Goal: Complete application form

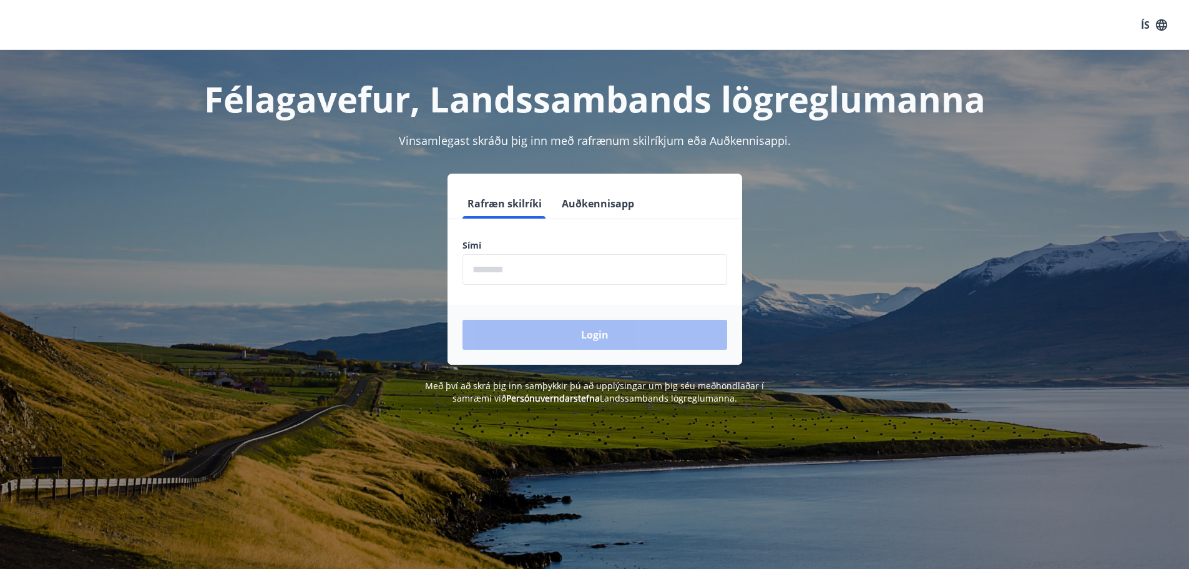
click at [601, 264] on input "phone" at bounding box center [595, 269] width 265 height 31
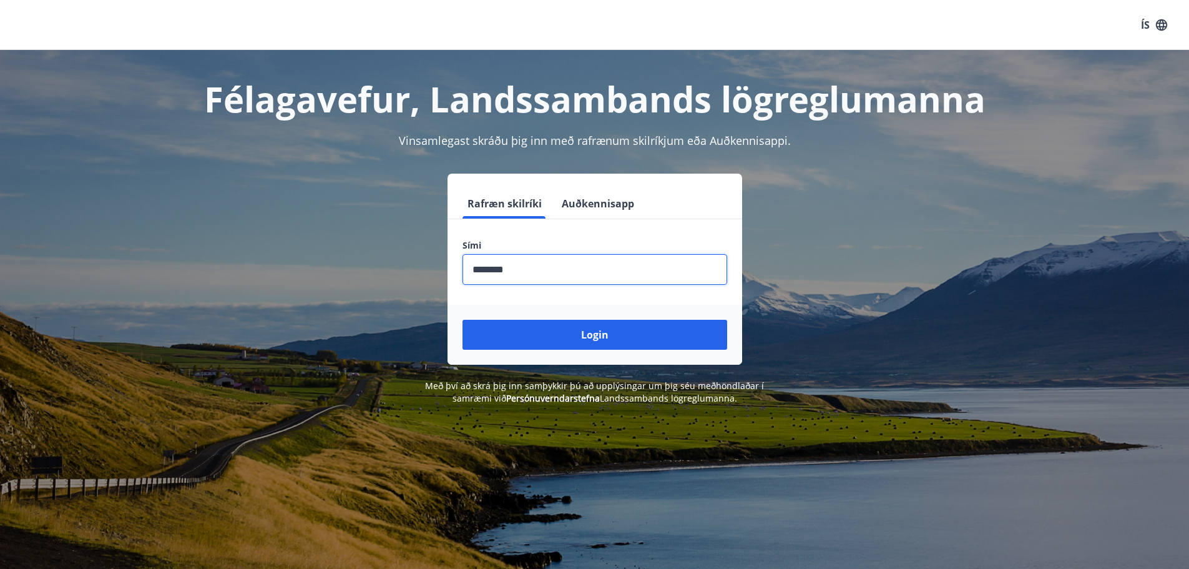
type input "********"
click at [463, 320] on button "Login" at bounding box center [595, 335] width 265 height 30
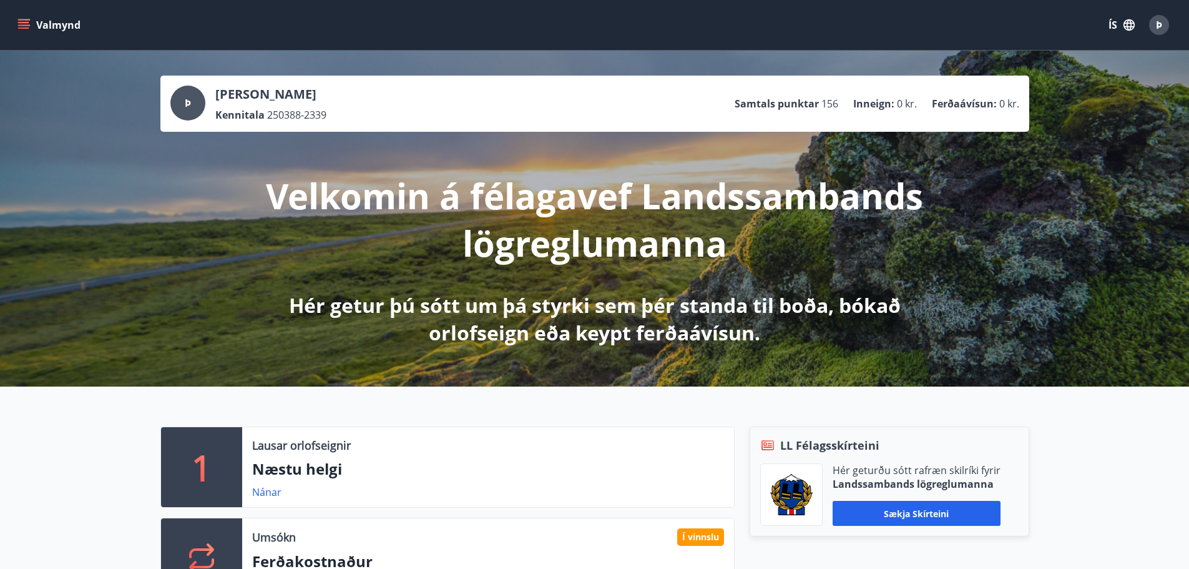
click at [21, 25] on icon "menu" at bounding box center [25, 24] width 14 height 1
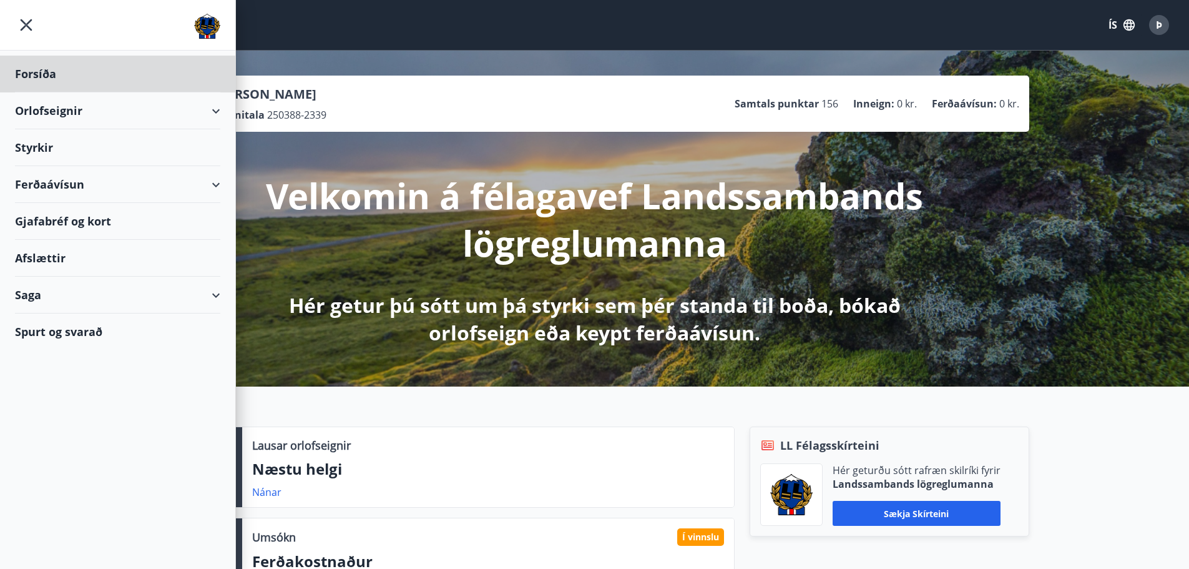
click at [56, 92] on div "Styrkir" at bounding box center [117, 74] width 205 height 37
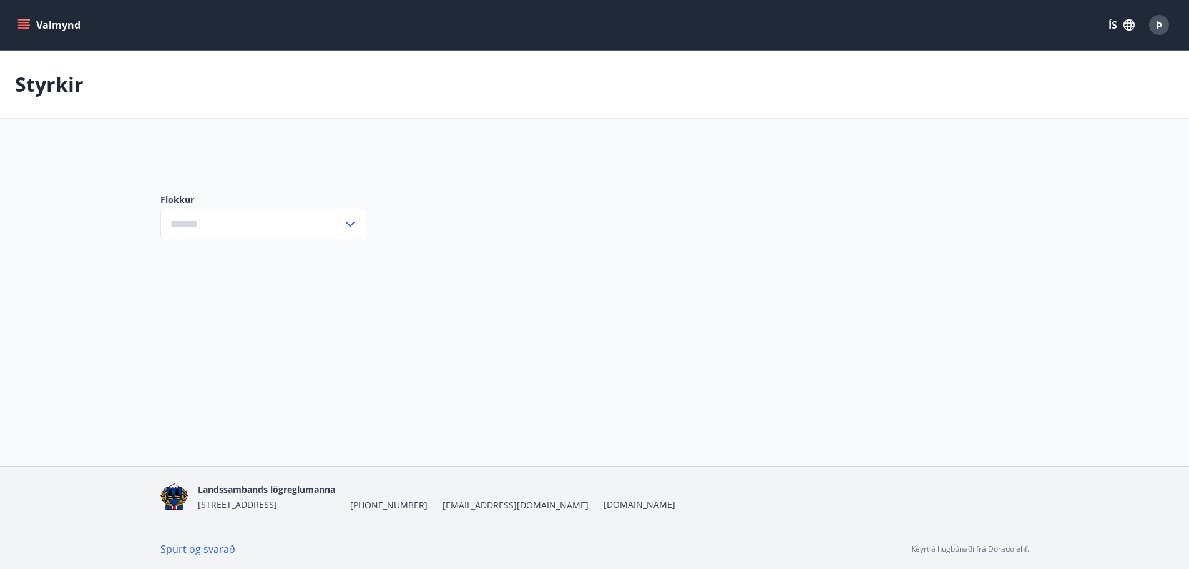
type input "***"
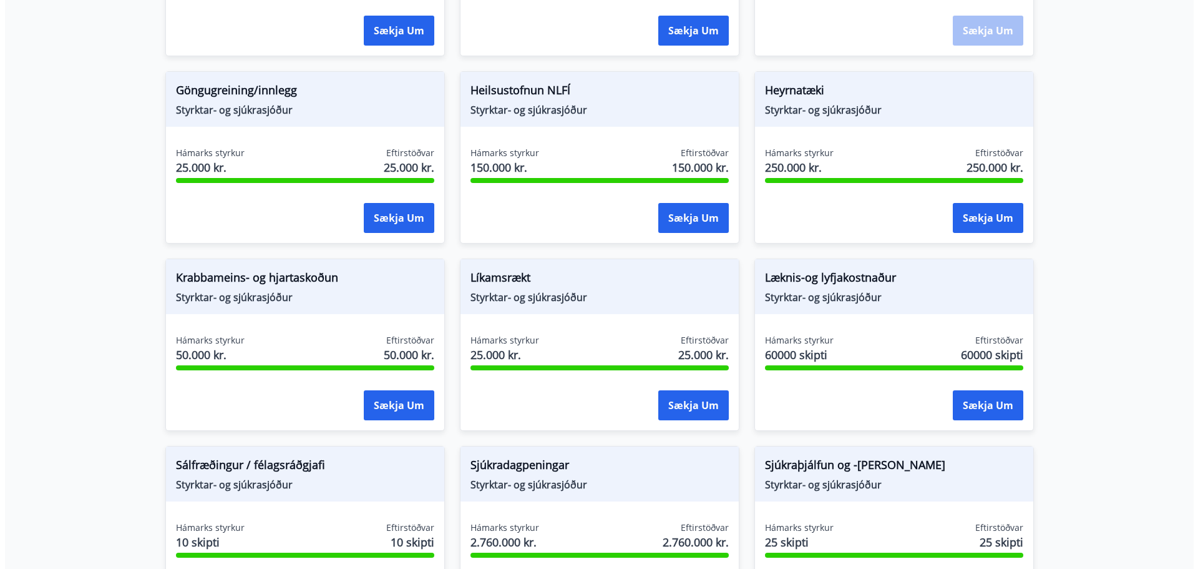
scroll to position [624, 0]
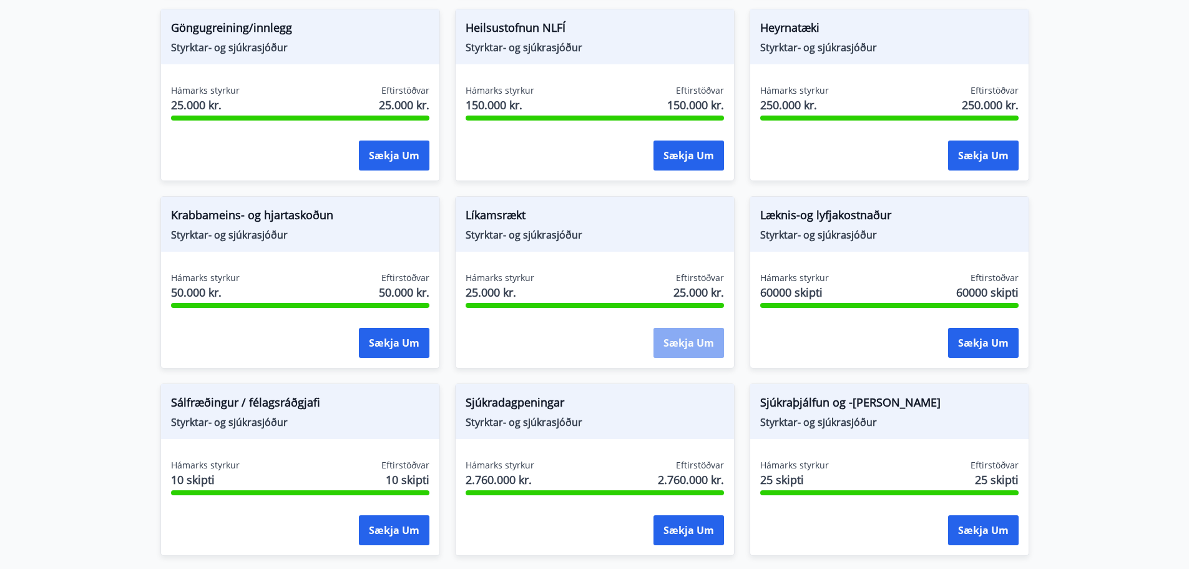
click at [693, 339] on button "Sækja um" at bounding box center [688, 343] width 71 height 30
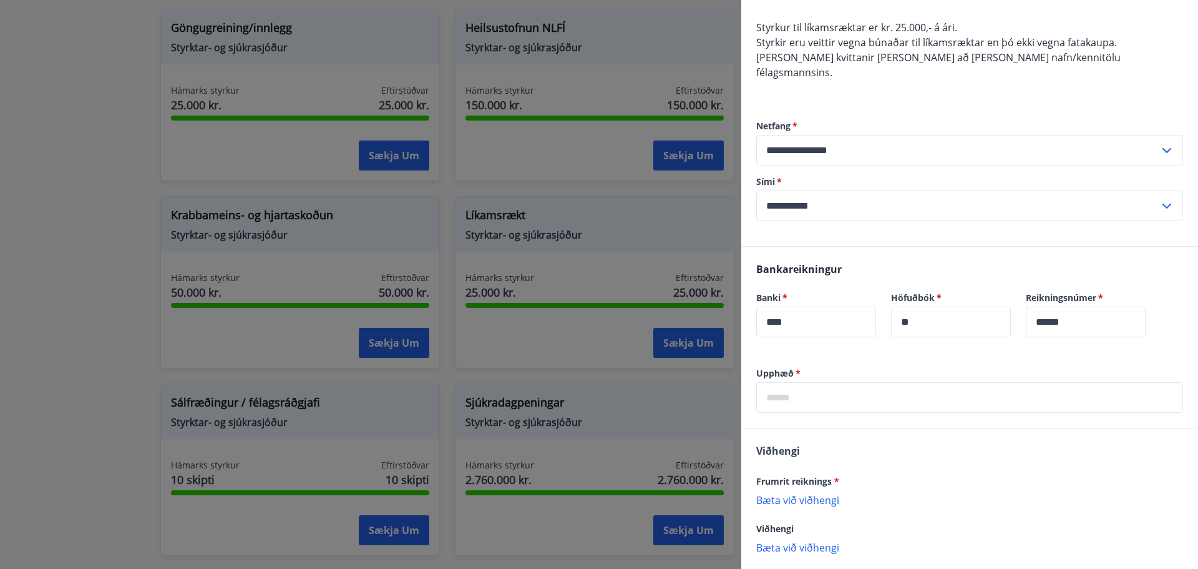
scroll to position [125, 0]
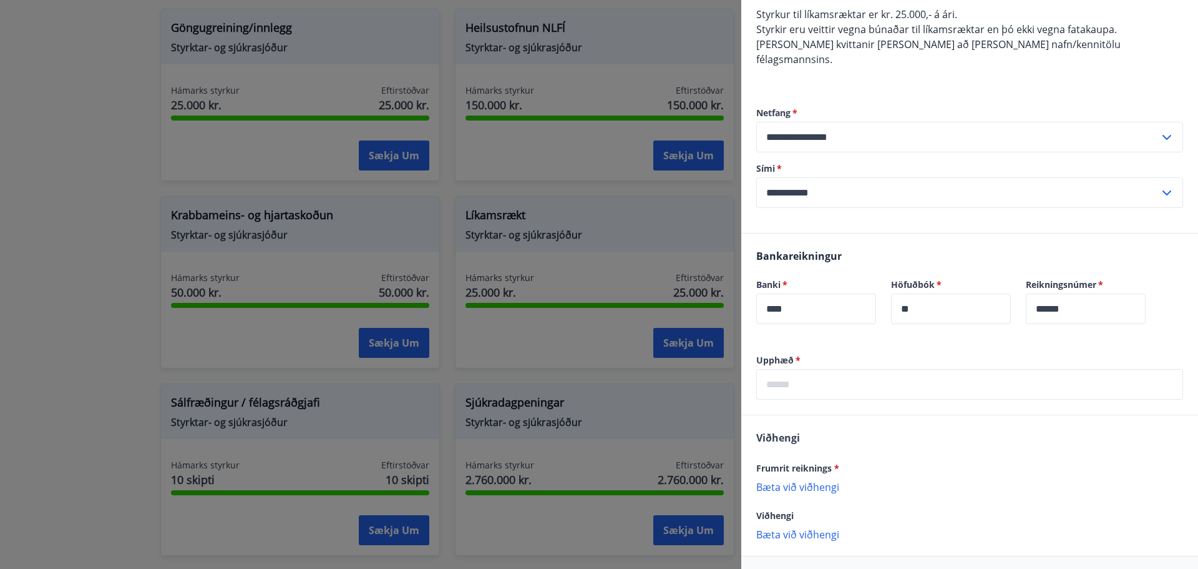
click at [894, 373] on input "text" at bounding box center [969, 384] width 427 height 31
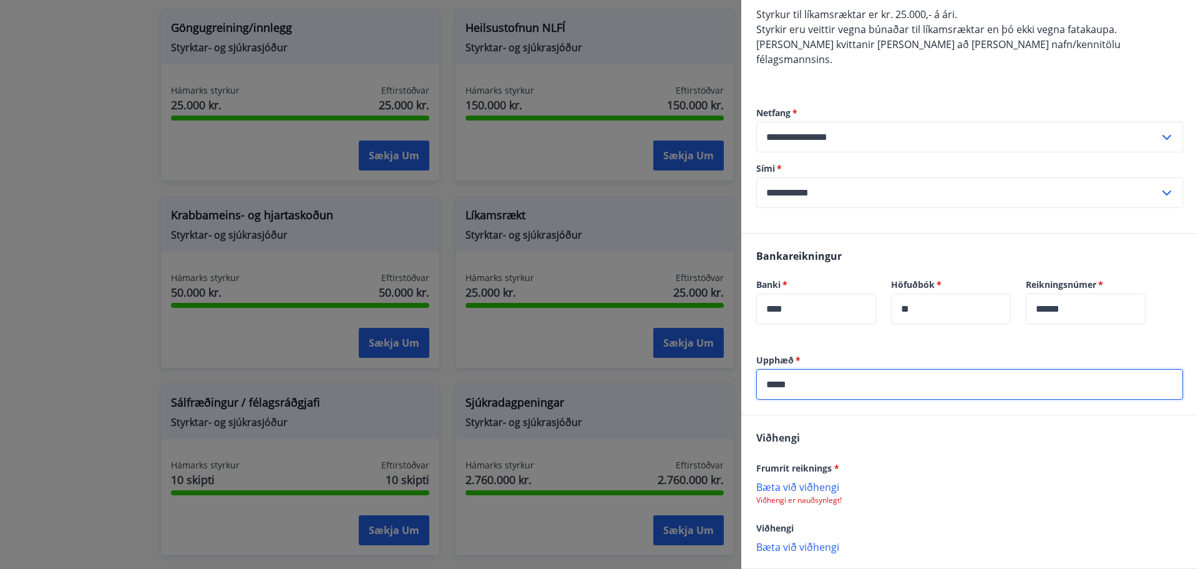
type input "*****"
click at [824, 480] on p "Bæta við viðhengi" at bounding box center [969, 486] width 427 height 12
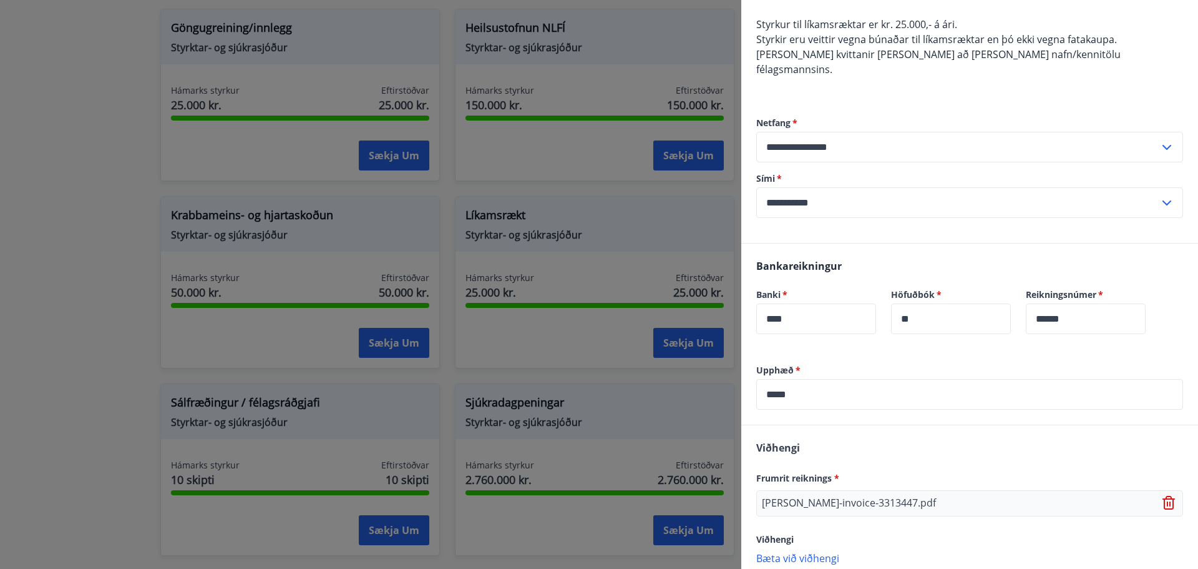
scroll to position [172, 0]
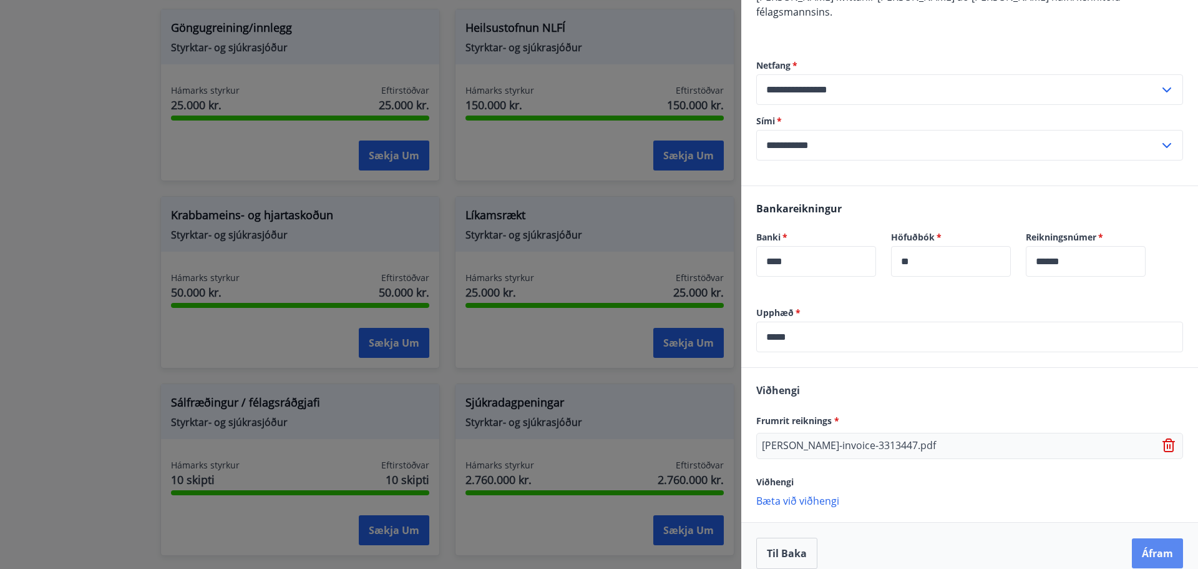
click at [1162, 542] on button "Áfram" at bounding box center [1157, 553] width 51 height 30
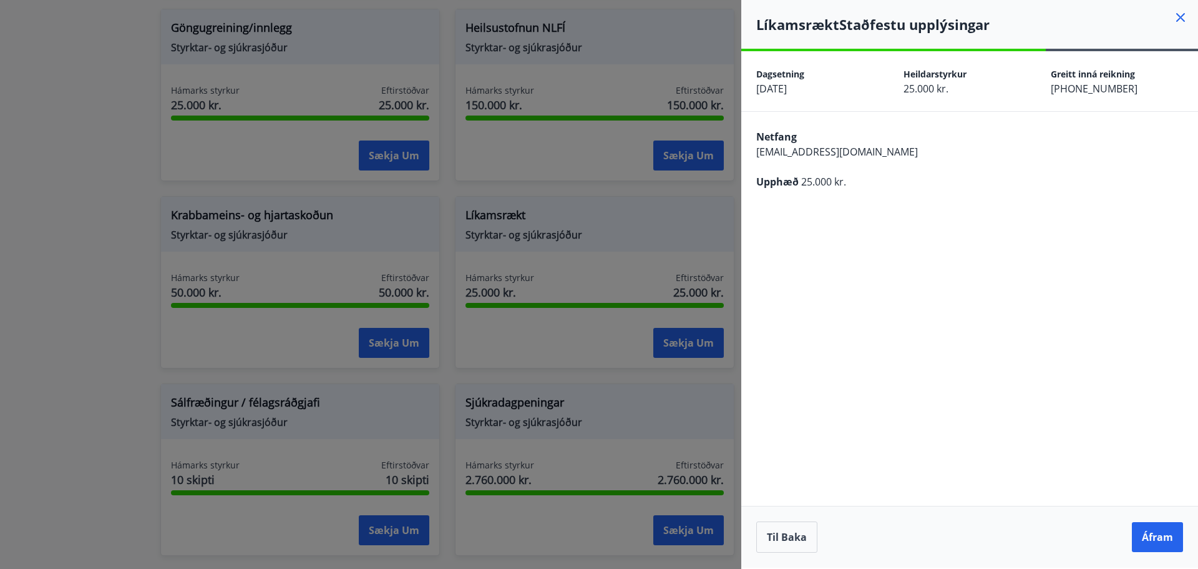
scroll to position [0, 0]
click at [1161, 541] on button "Áfram" at bounding box center [1157, 537] width 51 height 30
